Goal: Information Seeking & Learning: Check status

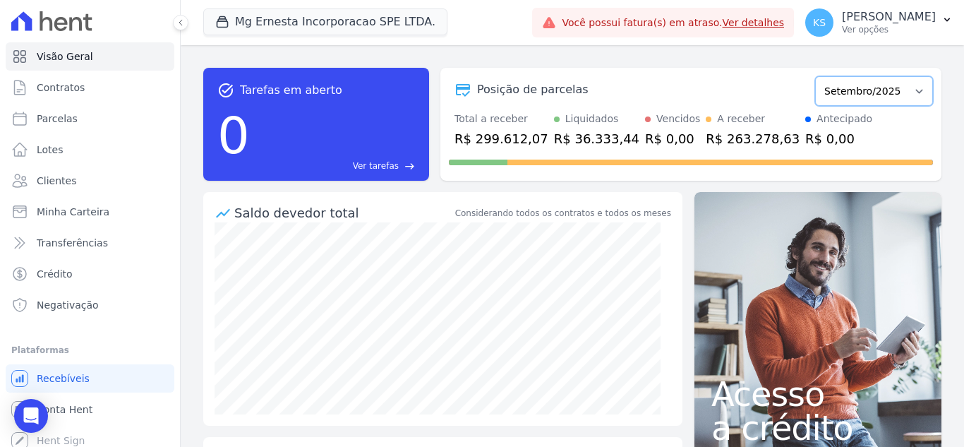
click at [843, 95] on select "Julho/2025 Agosto/2025 Setembro/2025 Outubro/2025 Novembro/2025 Dezembro/2025 J…" at bounding box center [874, 91] width 118 height 30
select select "08/2025"
click at [815, 76] on select "Julho/2025 Agosto/2025 Setembro/2025 Outubro/2025 Novembro/2025 Dezembro/2025 J…" at bounding box center [874, 91] width 118 height 30
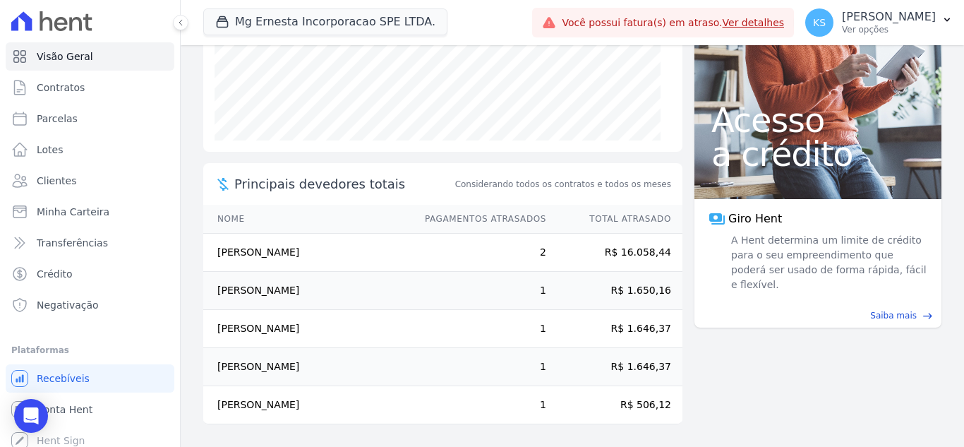
scroll to position [203, 0]
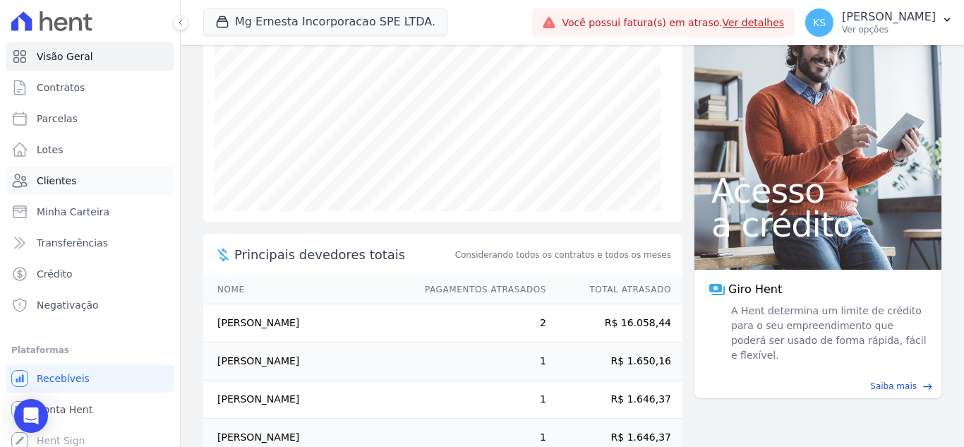
click at [54, 183] on span "Clientes" at bounding box center [57, 181] width 40 height 14
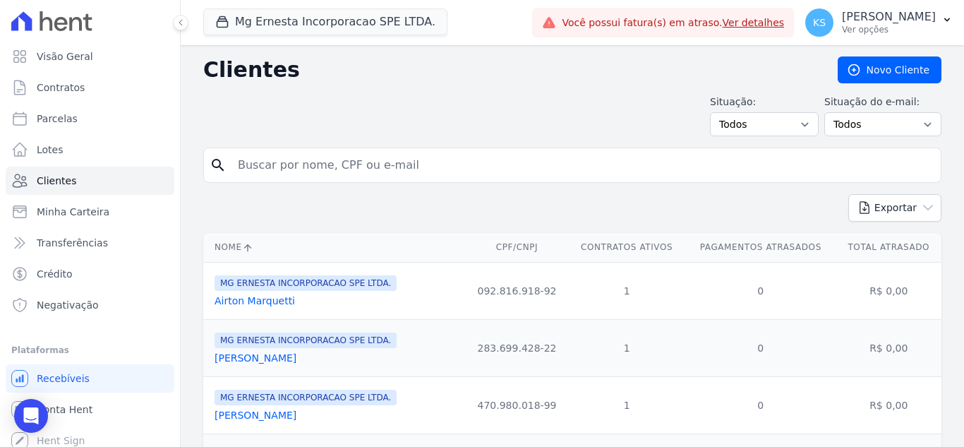
click at [306, 164] on input "search" at bounding box center [582, 165] width 706 height 28
type input "[PERSON_NAME]"
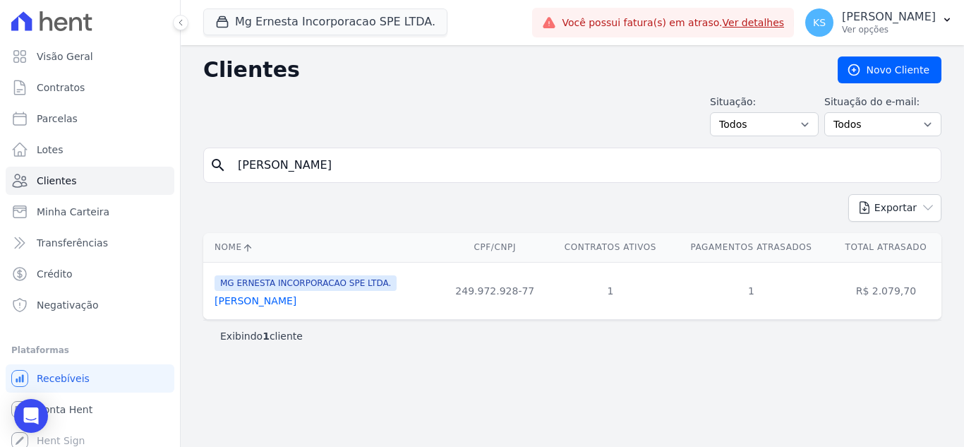
click at [275, 306] on link "[PERSON_NAME]" at bounding box center [256, 300] width 82 height 11
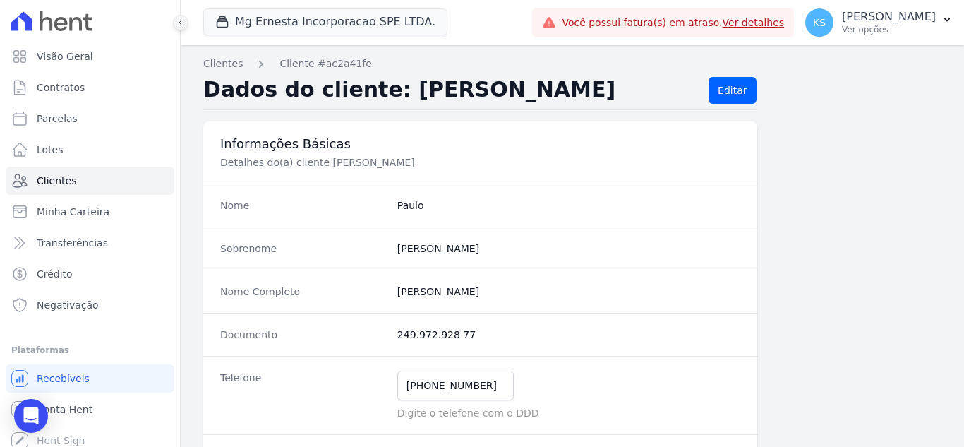
click at [179, 25] on icon at bounding box center [180, 22] width 8 height 8
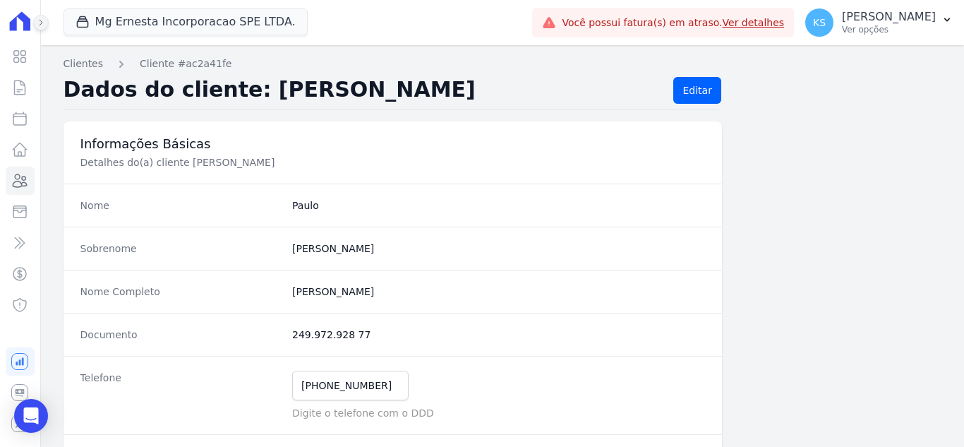
click at [41, 23] on icon at bounding box center [41, 23] width 3 height 6
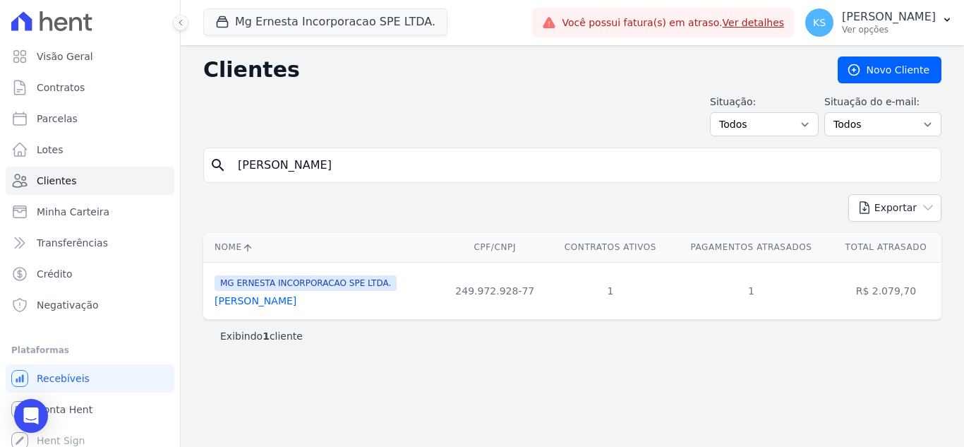
click at [891, 291] on td "R$ 2.079,70" at bounding box center [886, 290] width 111 height 57
click at [57, 53] on span "Visão Geral" at bounding box center [65, 56] width 56 height 14
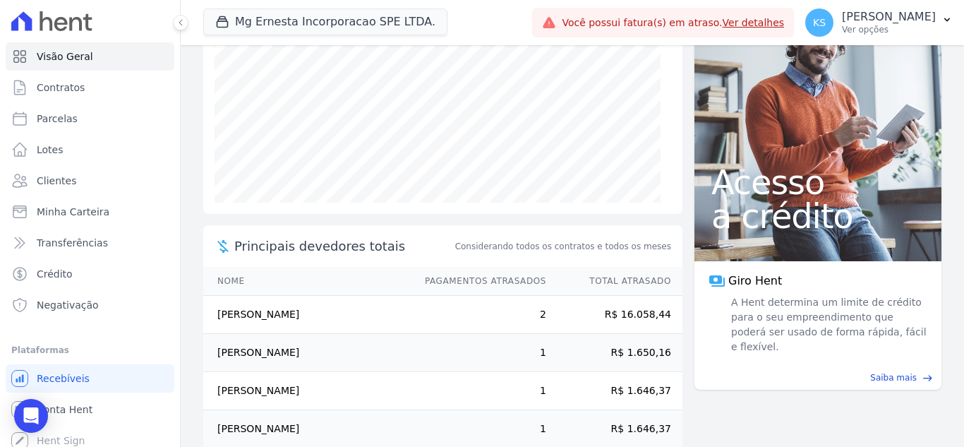
scroll to position [274, 0]
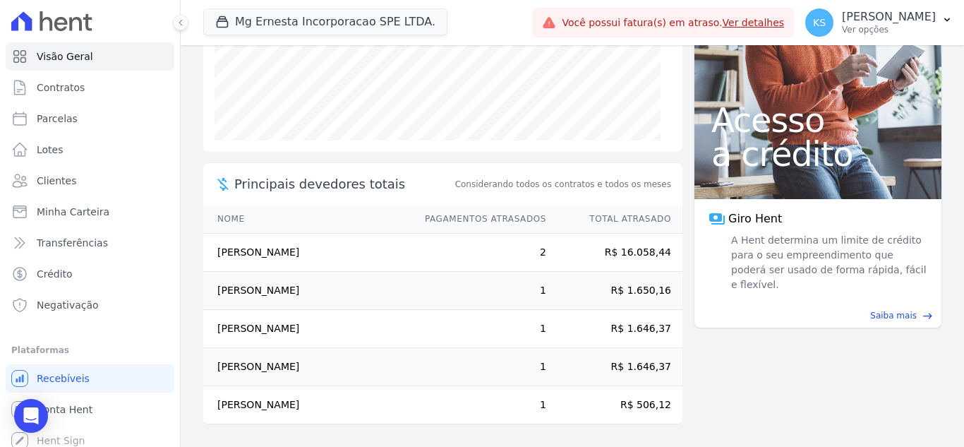
click at [319, 329] on td "[PERSON_NAME]" at bounding box center [307, 329] width 208 height 38
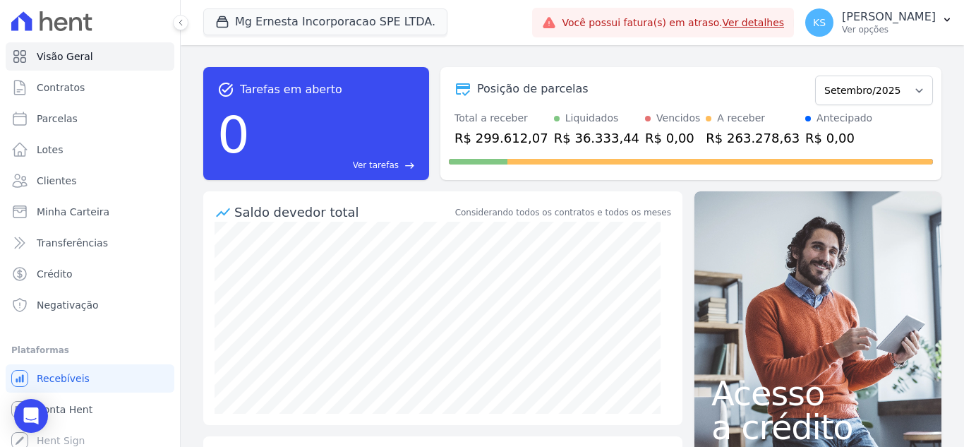
scroll to position [0, 0]
click at [778, 23] on link "Ver detalhes" at bounding box center [754, 22] width 62 height 11
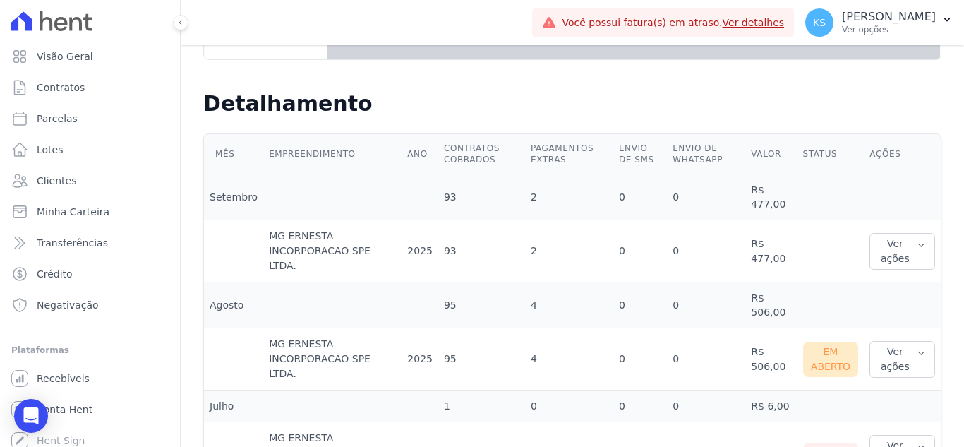
scroll to position [345, 0]
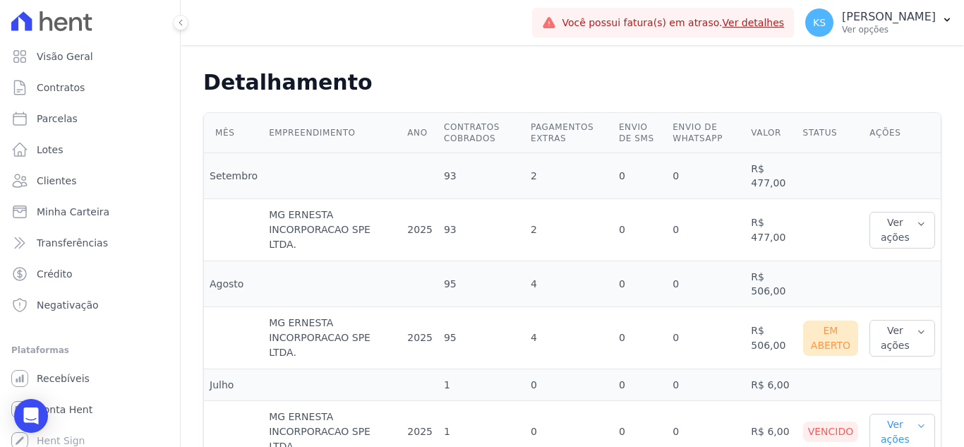
click at [915, 414] on button "Ver ações" at bounding box center [903, 432] width 66 height 37
click at [917, 420] on icon "button" at bounding box center [921, 425] width 9 height 11
click at [891, 215] on button "Ver ações" at bounding box center [903, 230] width 66 height 37
click at [819, 206] on td at bounding box center [831, 230] width 67 height 62
click at [819, 421] on div "Vencido" at bounding box center [831, 431] width 56 height 20
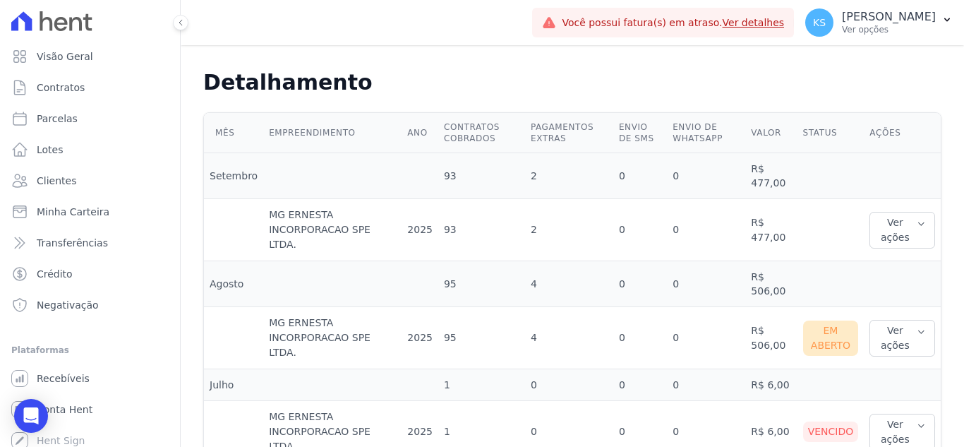
click at [284, 404] on td "MG ERNESTA INCORPORACAO SPE LTDA." at bounding box center [332, 432] width 138 height 62
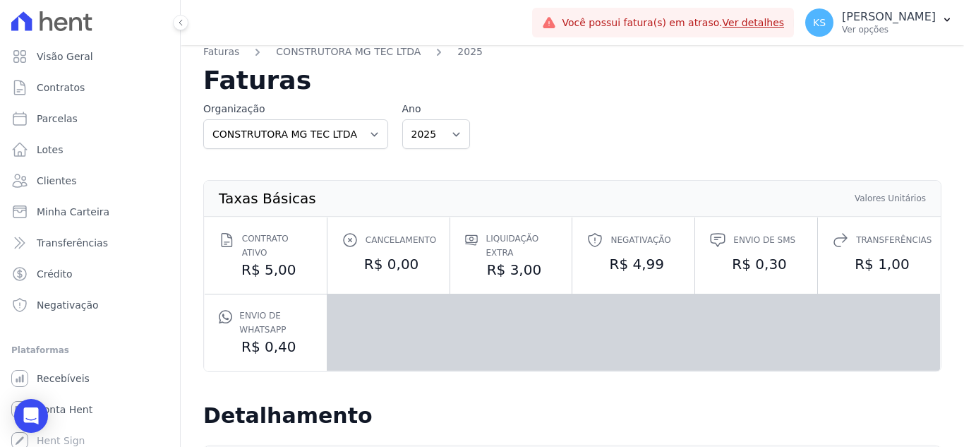
scroll to position [0, 0]
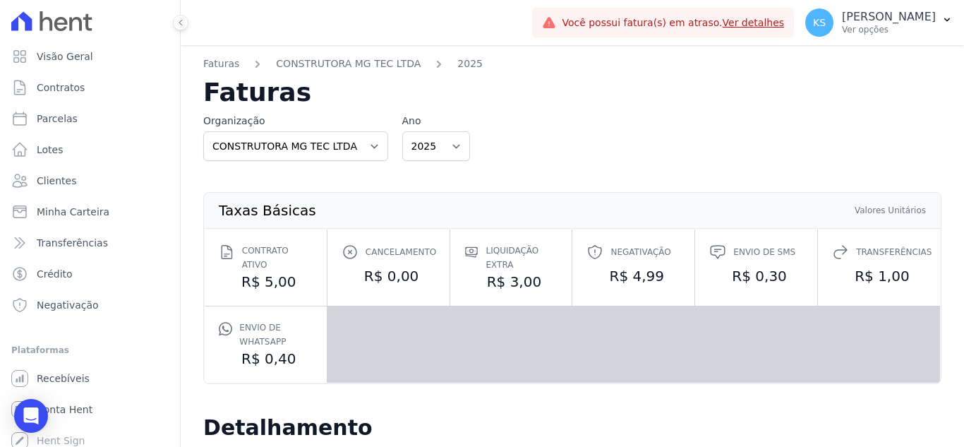
click at [785, 19] on link "Ver detalhes" at bounding box center [754, 22] width 62 height 11
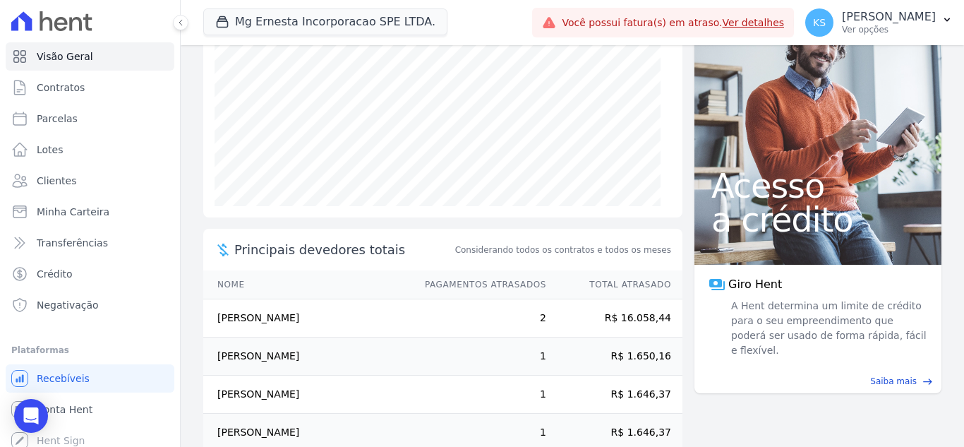
scroll to position [274, 0]
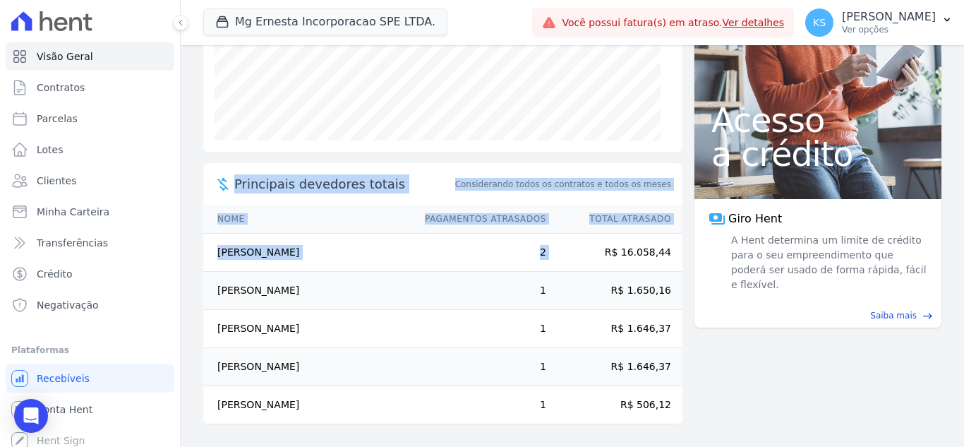
drag, startPoint x: 605, startPoint y: 250, endPoint x: 673, endPoint y: 250, distance: 67.8
click at [673, 250] on main "task_alt Tarefas em aberto 0 Ver tarefas east Posição de parcelas Julho/2025 Ag…" at bounding box center [572, 246] width 783 height 402
click at [574, 260] on td "R$ 16.058,44" at bounding box center [615, 253] width 136 height 38
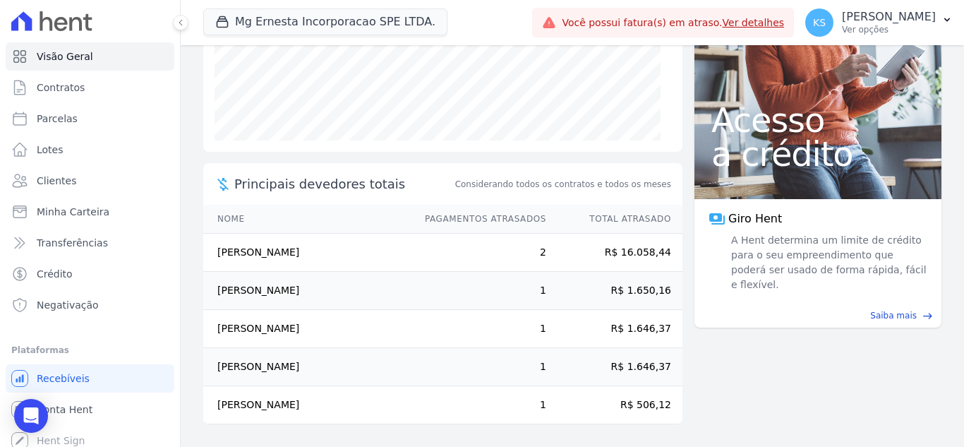
drag, startPoint x: 615, startPoint y: 406, endPoint x: 671, endPoint y: 406, distance: 55.1
click at [671, 406] on td "R$ 506,12" at bounding box center [615, 405] width 136 height 38
click at [484, 399] on td "1" at bounding box center [479, 405] width 136 height 38
click at [493, 323] on td "1" at bounding box center [479, 329] width 136 height 38
